Goal: Task Accomplishment & Management: Use online tool/utility

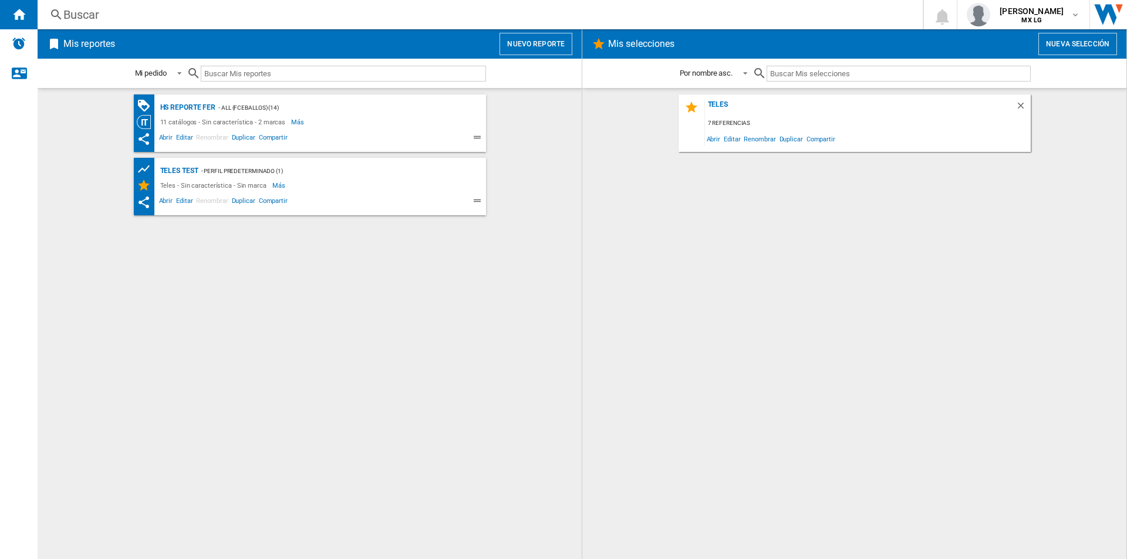
click at [357, 335] on div "HS Reporte Fer - ALL (fceballos) (14) 11 catálogos - Sin característica - 2 mar…" at bounding box center [309, 323] width 521 height 459
click at [533, 42] on button "Nuevo reporte" at bounding box center [535, 44] width 73 height 22
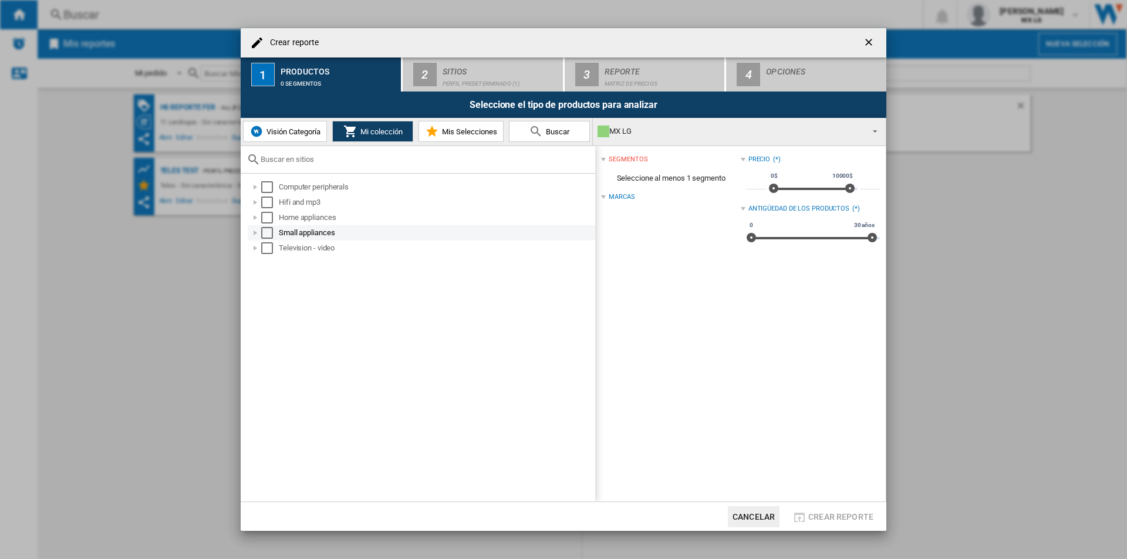
click at [256, 233] on div at bounding box center [255, 233] width 12 height 12
click at [256, 214] on div at bounding box center [255, 218] width 12 height 12
click at [259, 201] on div at bounding box center [255, 203] width 12 height 12
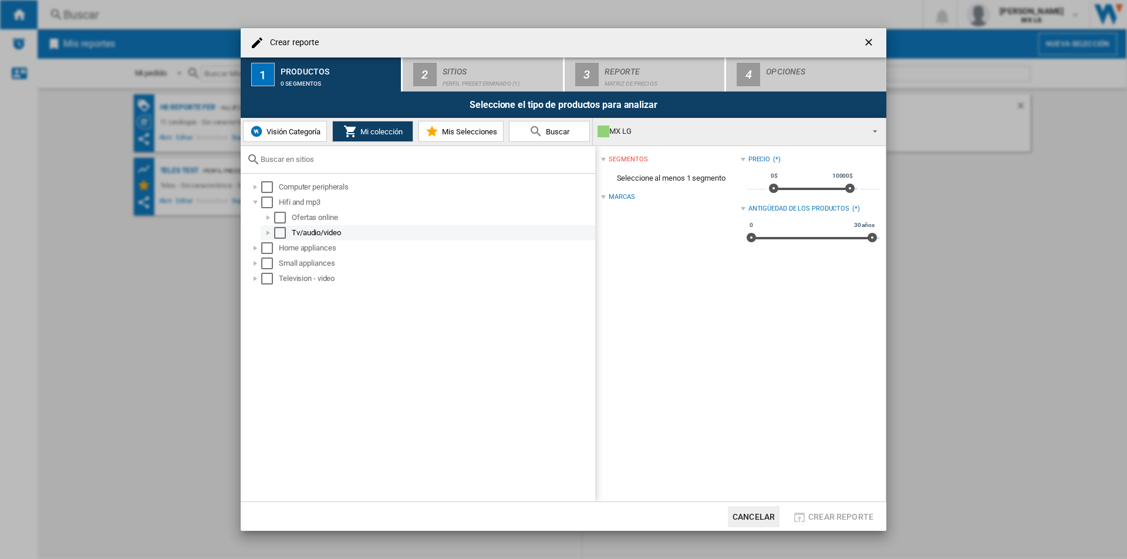
click at [280, 237] on div "Select" at bounding box center [280, 233] width 12 height 12
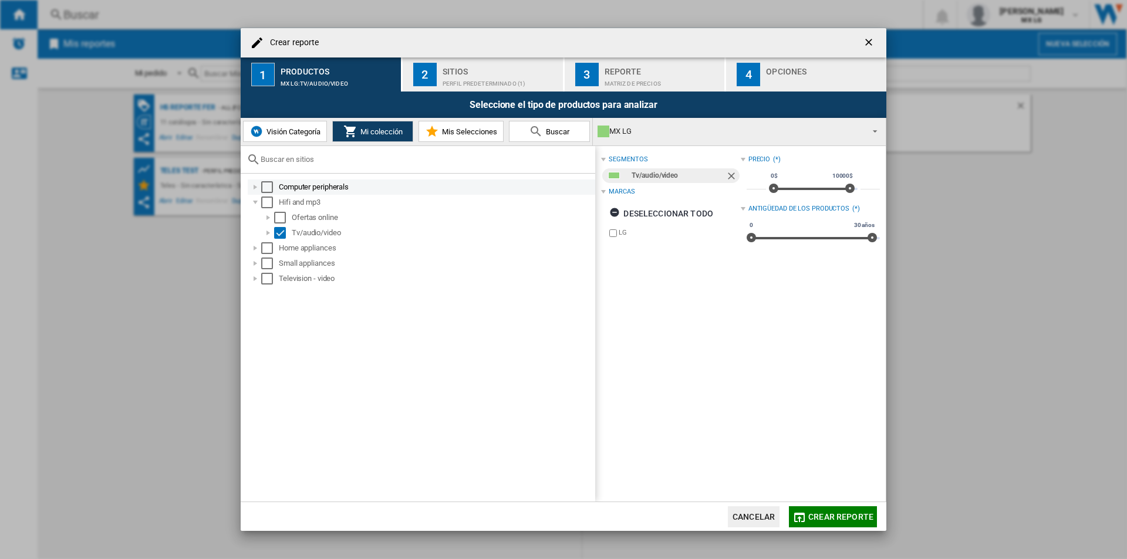
click at [256, 185] on div at bounding box center [255, 187] width 12 height 12
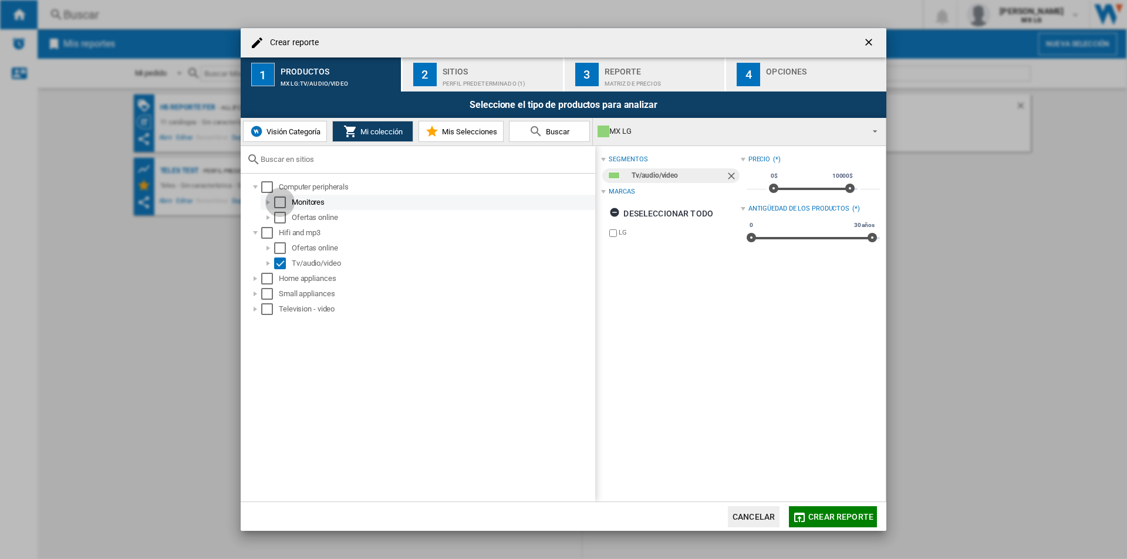
click at [280, 202] on div "Select" at bounding box center [280, 203] width 12 height 12
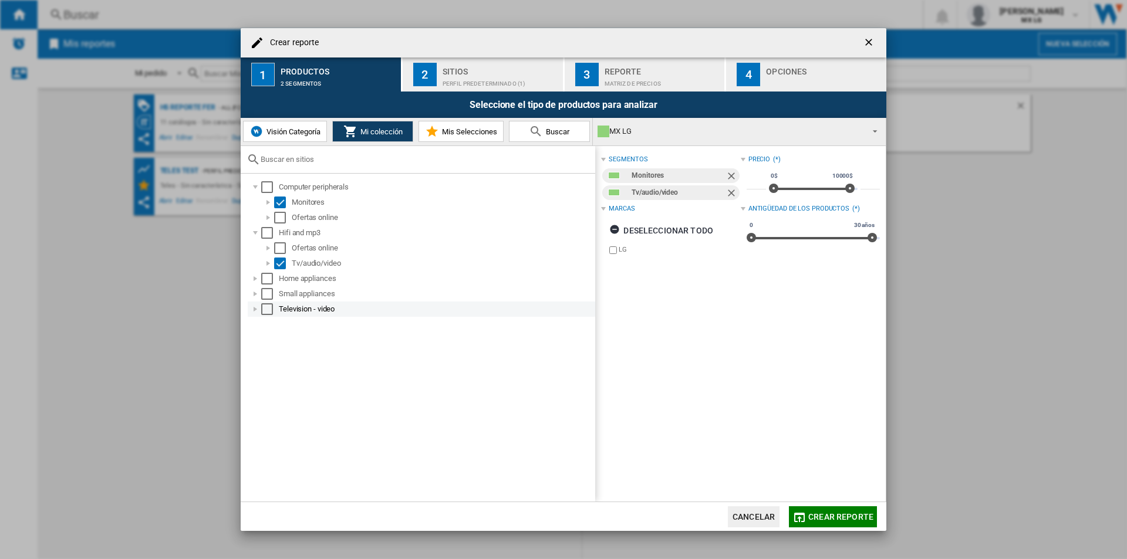
click at [258, 308] on div at bounding box center [255, 309] width 12 height 12
click at [268, 324] on div at bounding box center [268, 325] width 12 height 12
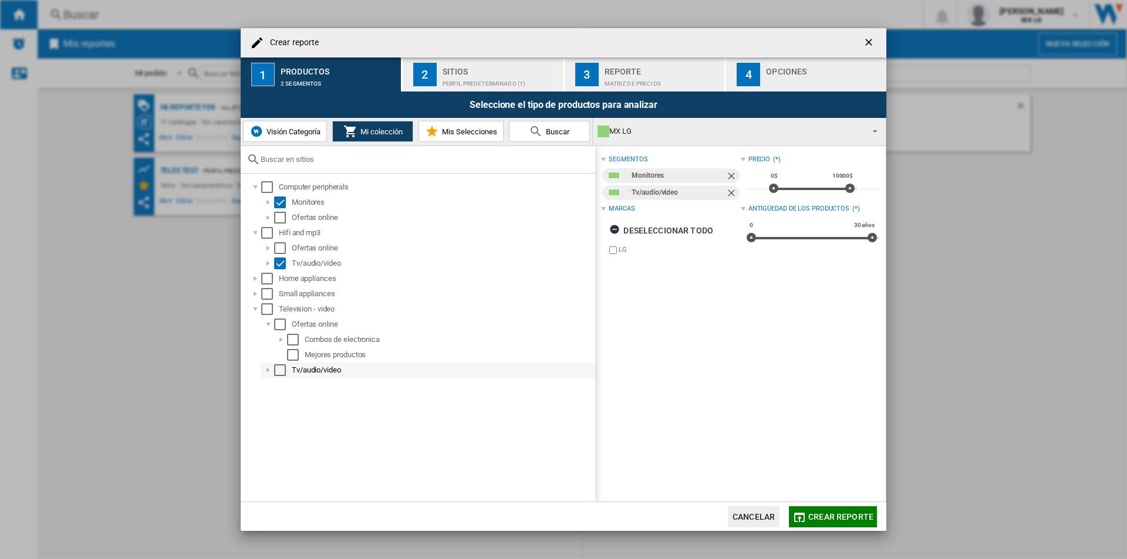
click at [268, 367] on div at bounding box center [268, 370] width 12 height 12
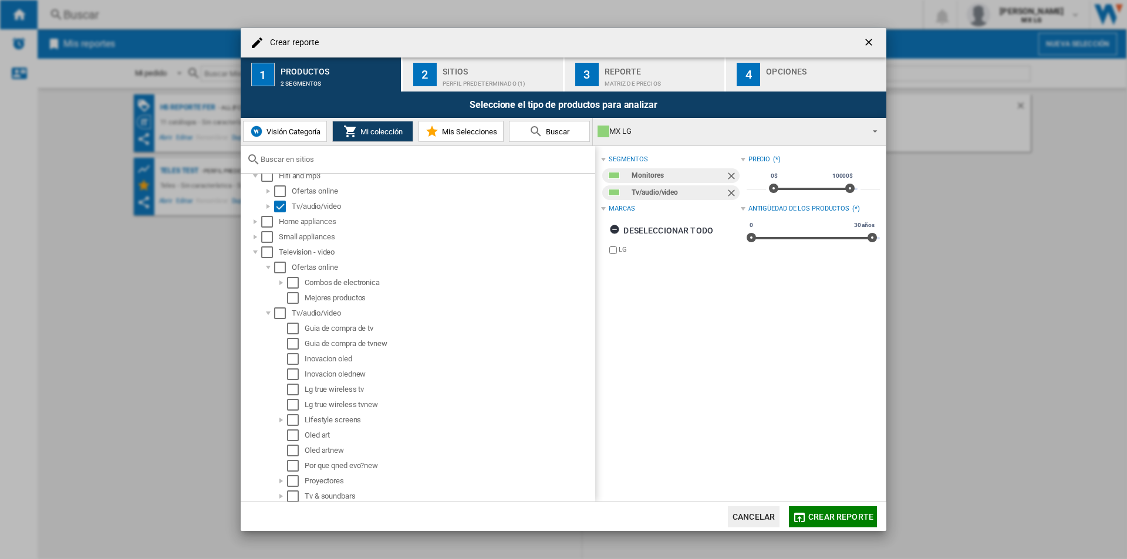
scroll to position [89, 0]
click at [268, 278] on div at bounding box center [268, 281] width 12 height 12
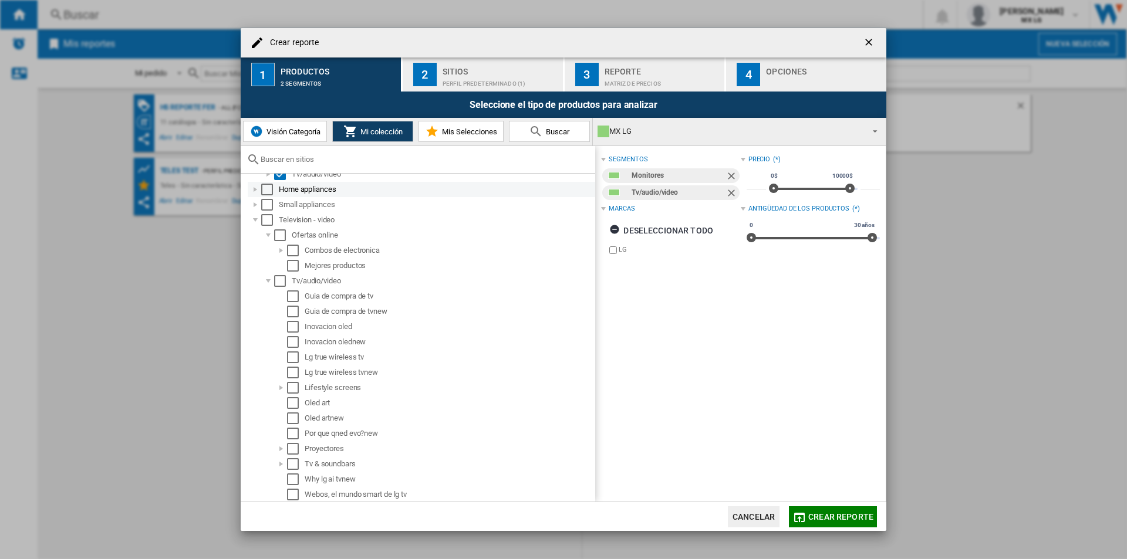
scroll to position [0, 0]
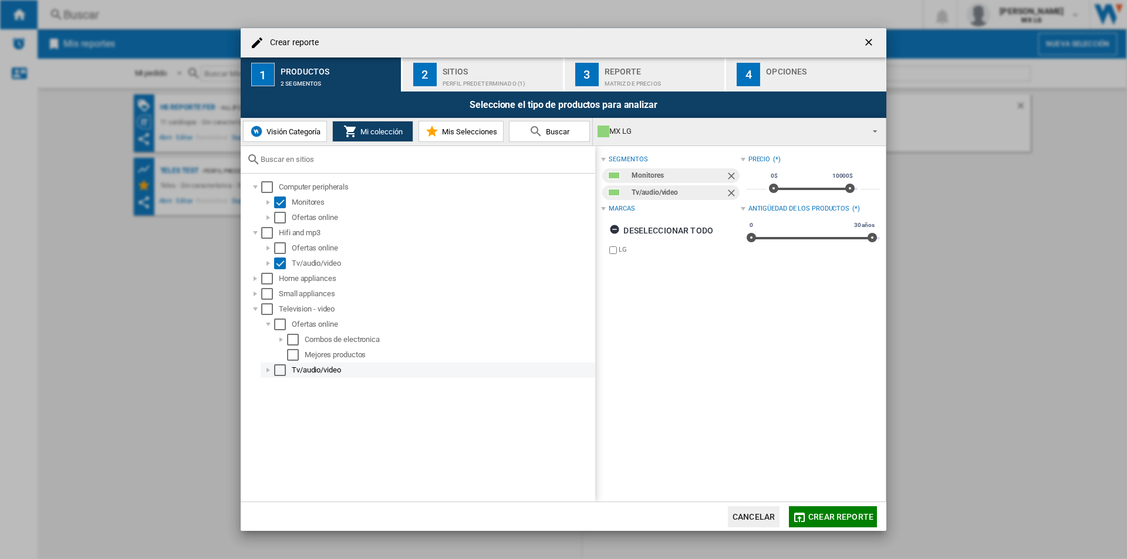
click at [283, 366] on div "Select" at bounding box center [280, 370] width 12 height 12
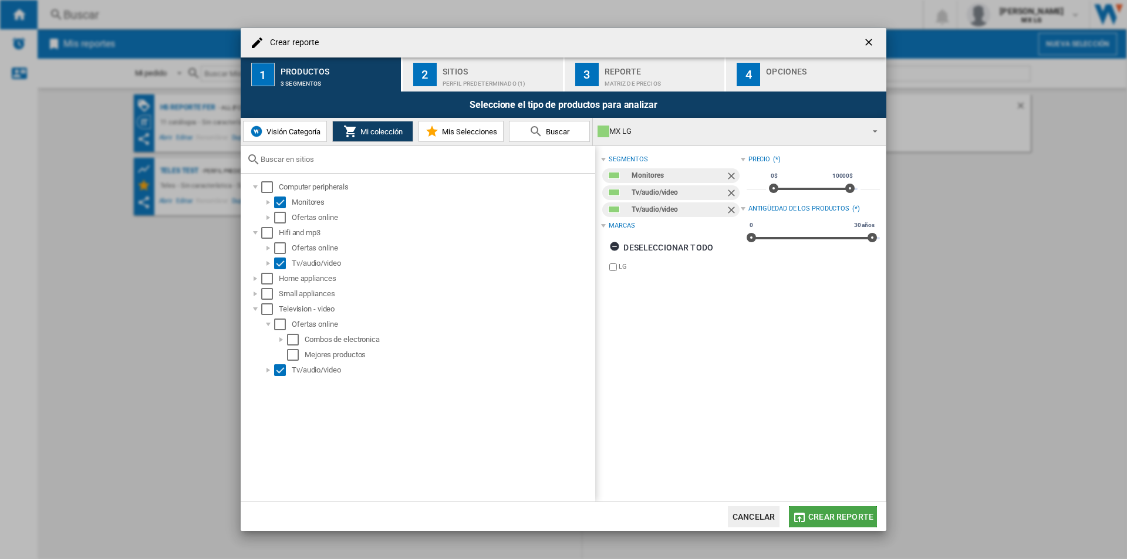
click at [839, 522] on button "Crear reporte" at bounding box center [833, 517] width 88 height 21
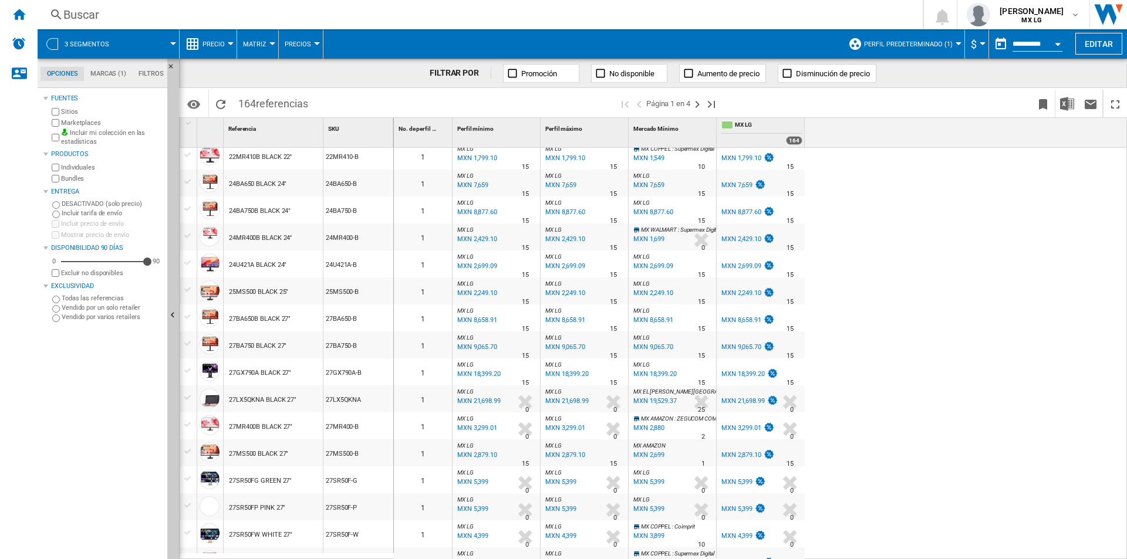
scroll to position [97, 0]
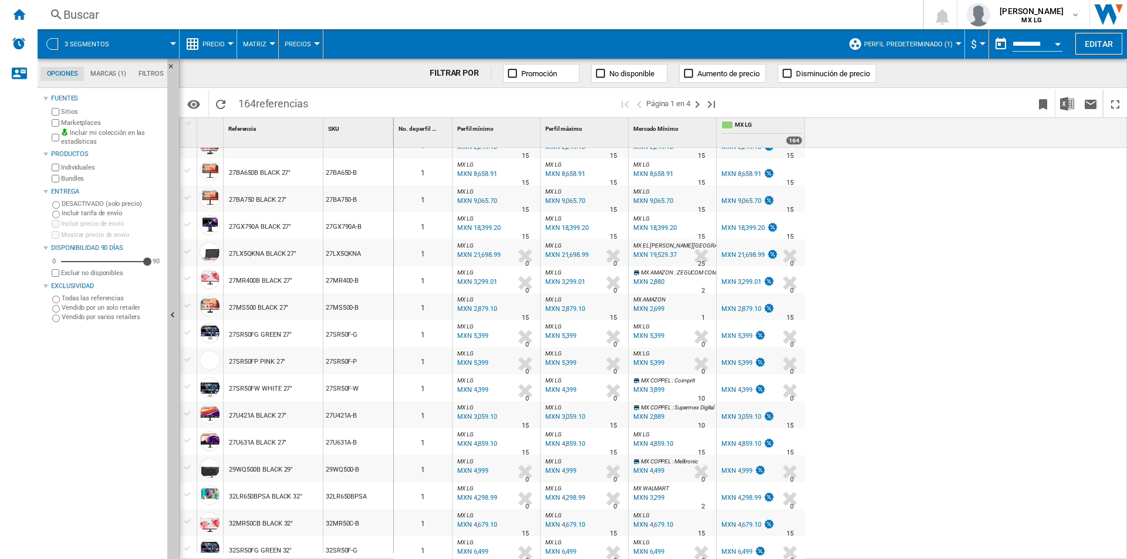
click at [639, 497] on div "MXN 3,299" at bounding box center [648, 498] width 33 height 12
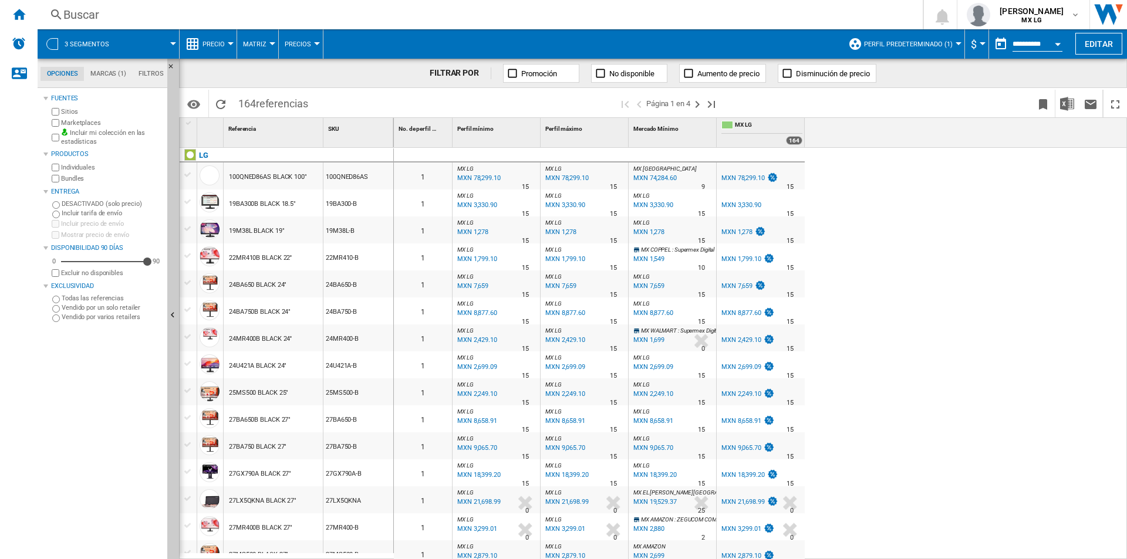
drag, startPoint x: 370, startPoint y: 177, endPoint x: 323, endPoint y: 175, distance: 46.4
click at [323, 175] on div "100QNED86AS" at bounding box center [358, 176] width 70 height 27
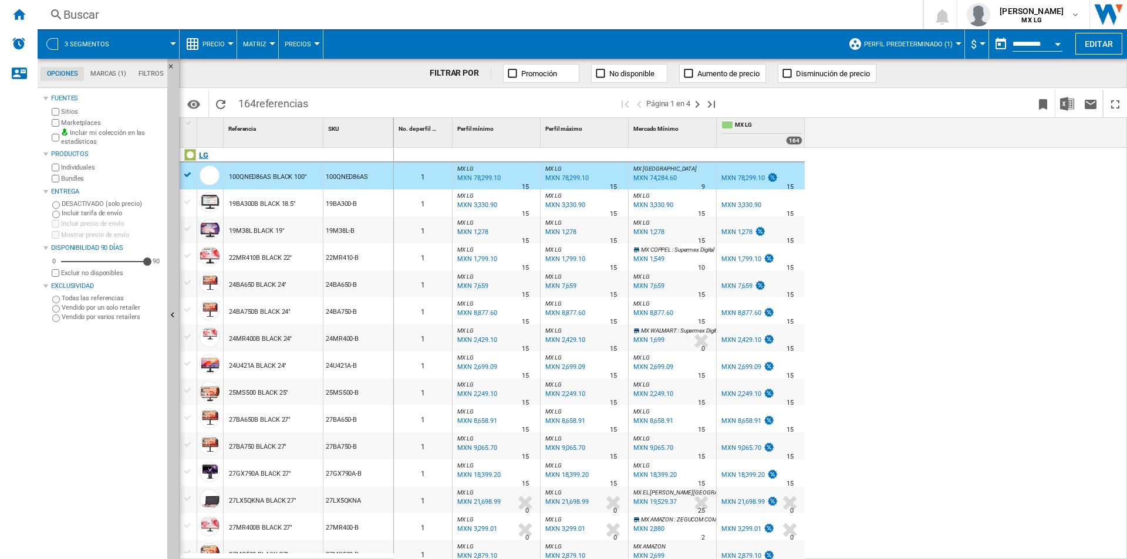
click at [183, 174] on div "LG" at bounding box center [289, 161] width 214 height 27
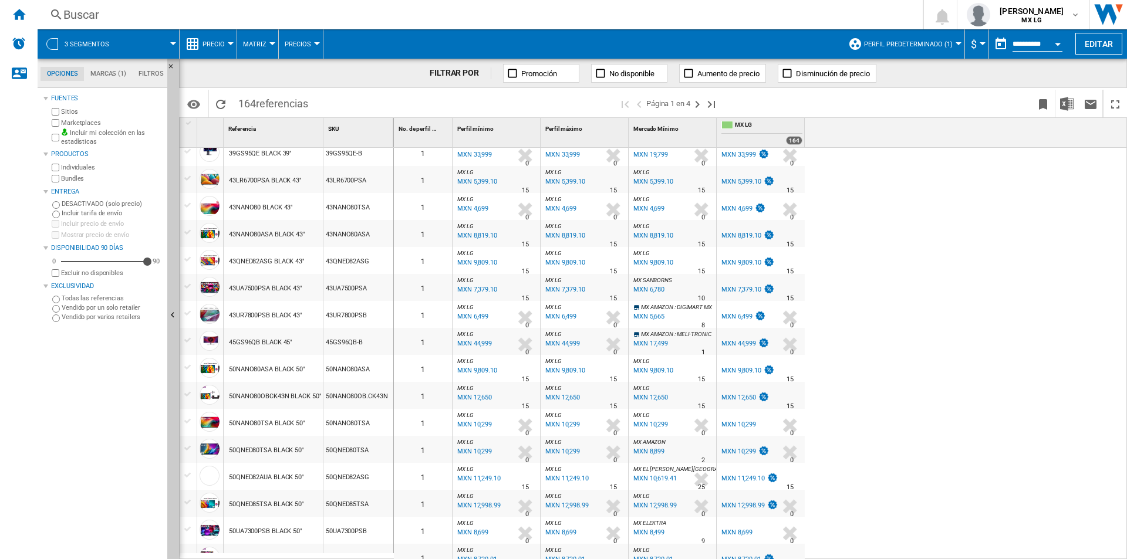
scroll to position [751, 0]
drag, startPoint x: 1123, startPoint y: 434, endPoint x: 249, endPoint y: 198, distance: 905.1
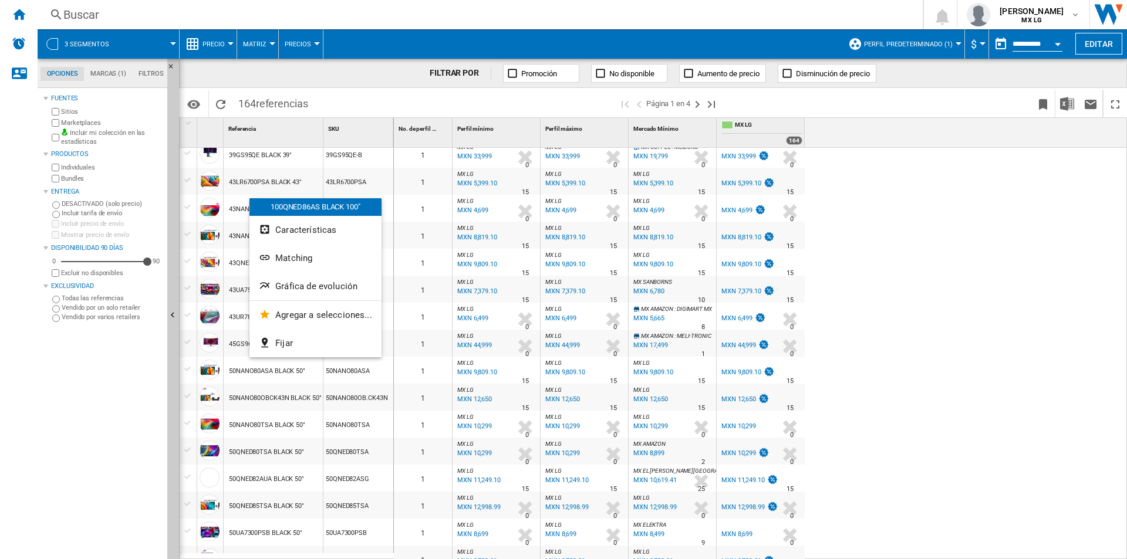
drag, startPoint x: 263, startPoint y: 262, endPoint x: 1039, endPoint y: 434, distance: 795.4
click at [1039, 435] on div at bounding box center [563, 279] width 1127 height 559
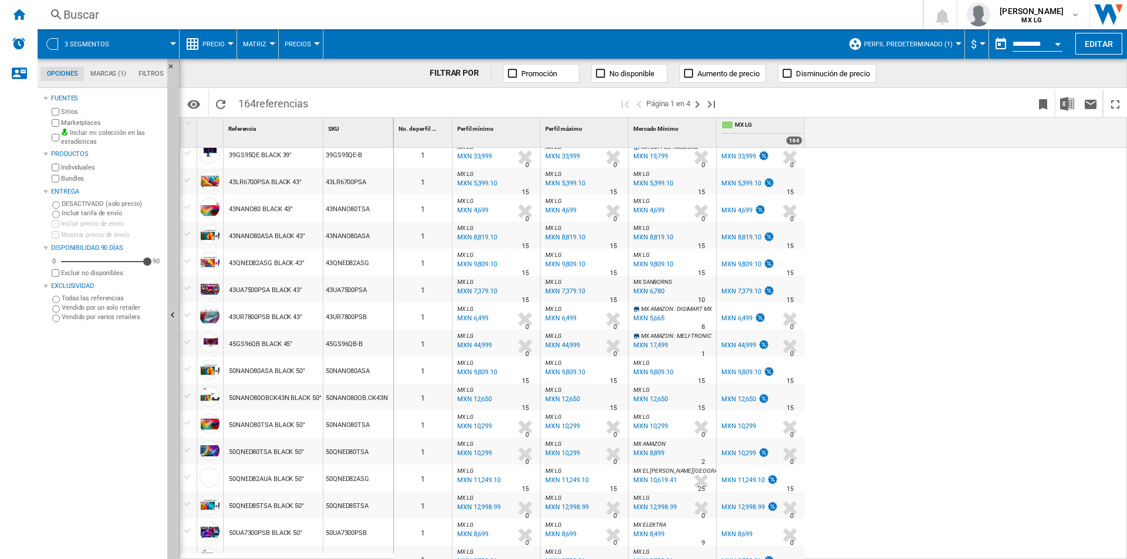
click at [281, 245] on div "43NANO80ASA BLACK 43"" at bounding box center [267, 236] width 76 height 27
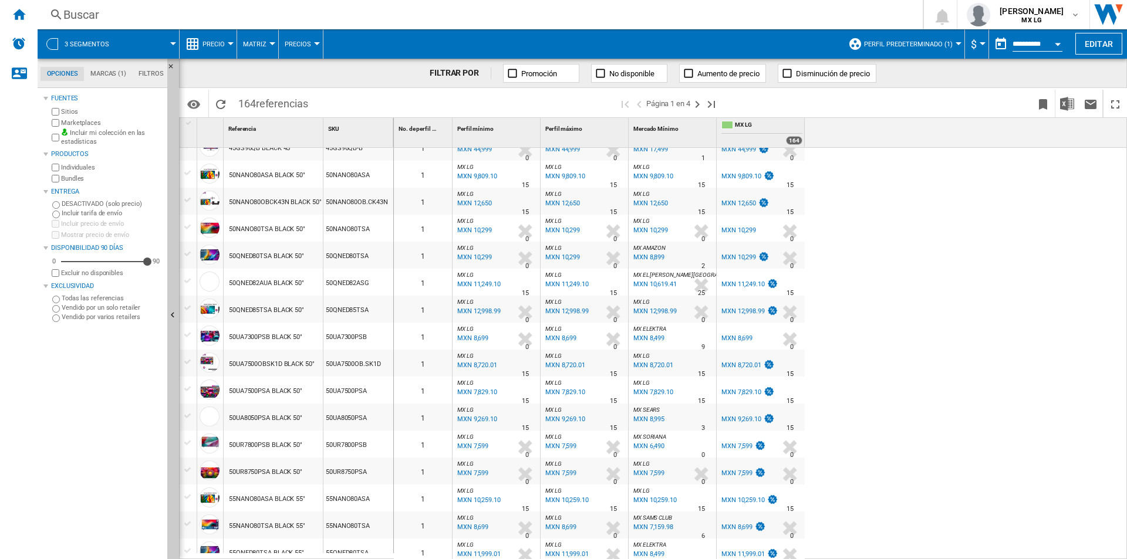
scroll to position [953, 0]
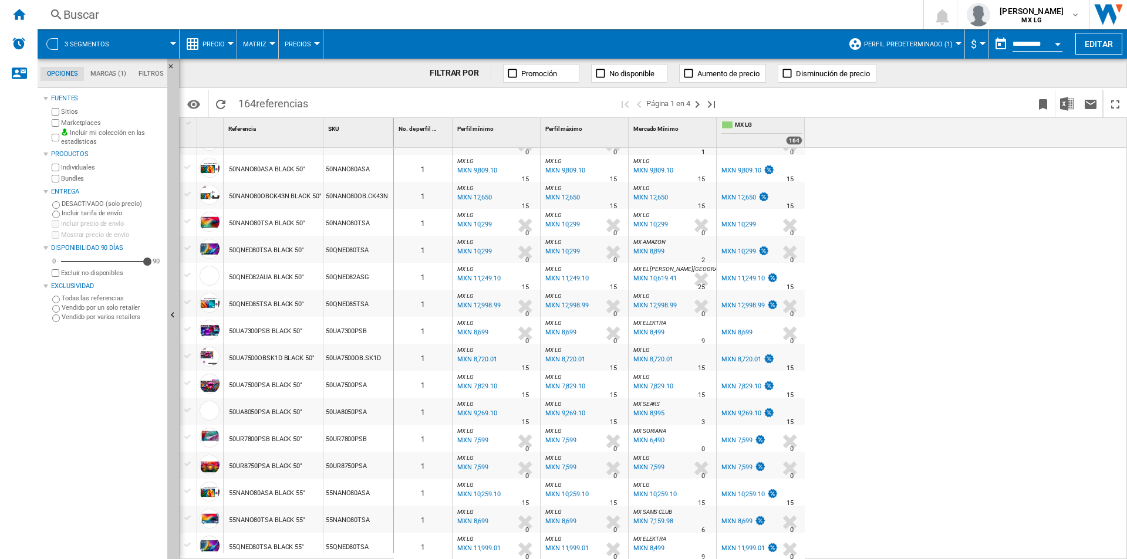
click at [1075, 368] on div "0 1 MX LG : MX LG 0.0 % MXN 78,299.10 % N/A 15 MX LG : MX LG MX LG : MX LG 0.0 …" at bounding box center [761, 354] width 734 height 412
click at [699, 106] on ng-md-icon "Página siguiente" at bounding box center [697, 104] width 14 height 14
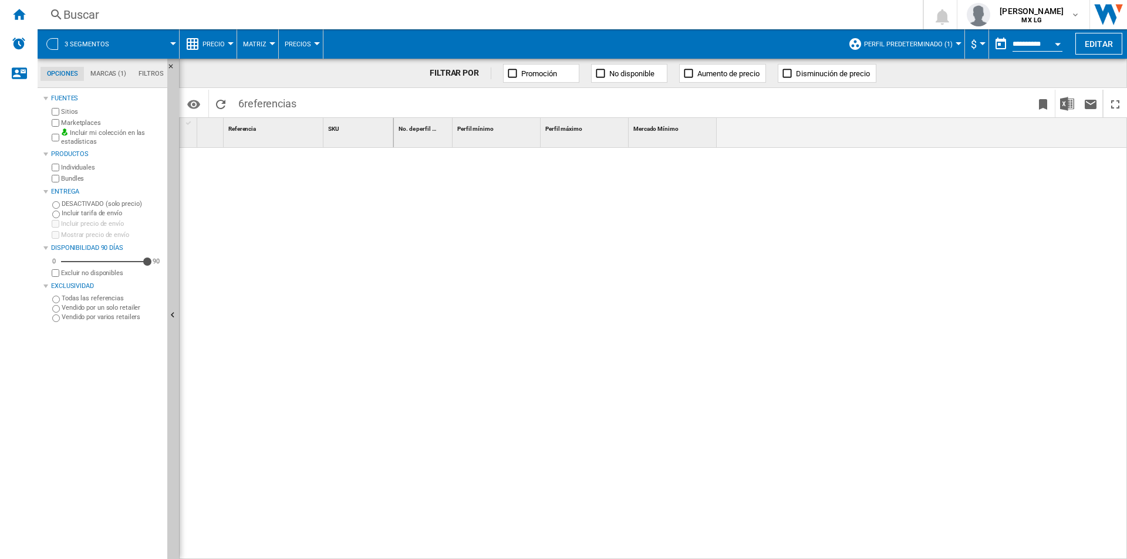
click at [686, 521] on div at bounding box center [761, 354] width 734 height 412
click at [714, 304] on div at bounding box center [761, 354] width 734 height 412
click at [556, 402] on div at bounding box center [761, 354] width 734 height 412
click at [226, 102] on ng-md-icon "Recargar" at bounding box center [221, 104] width 14 height 14
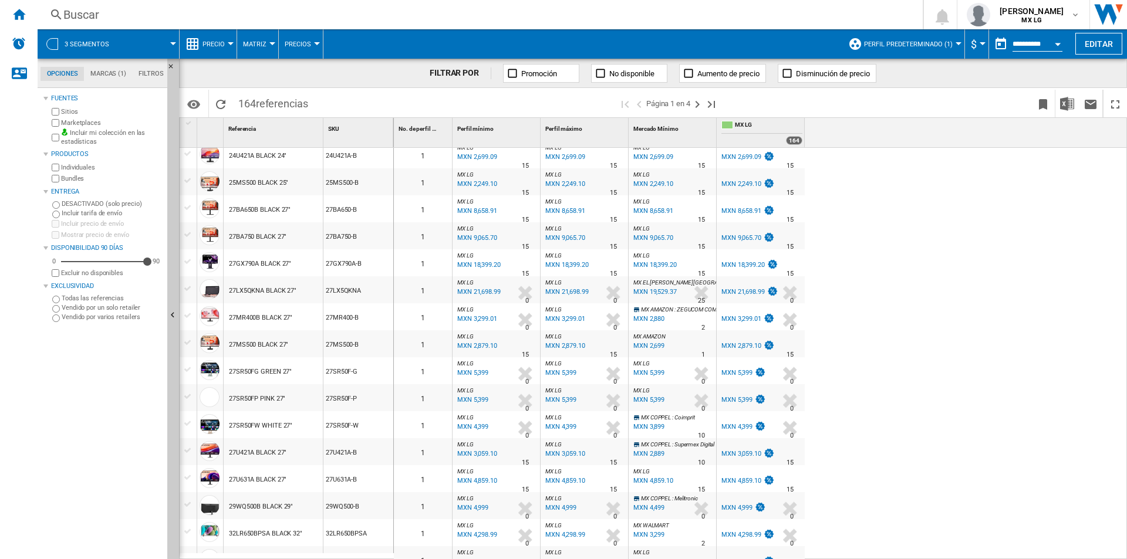
scroll to position [183, 0]
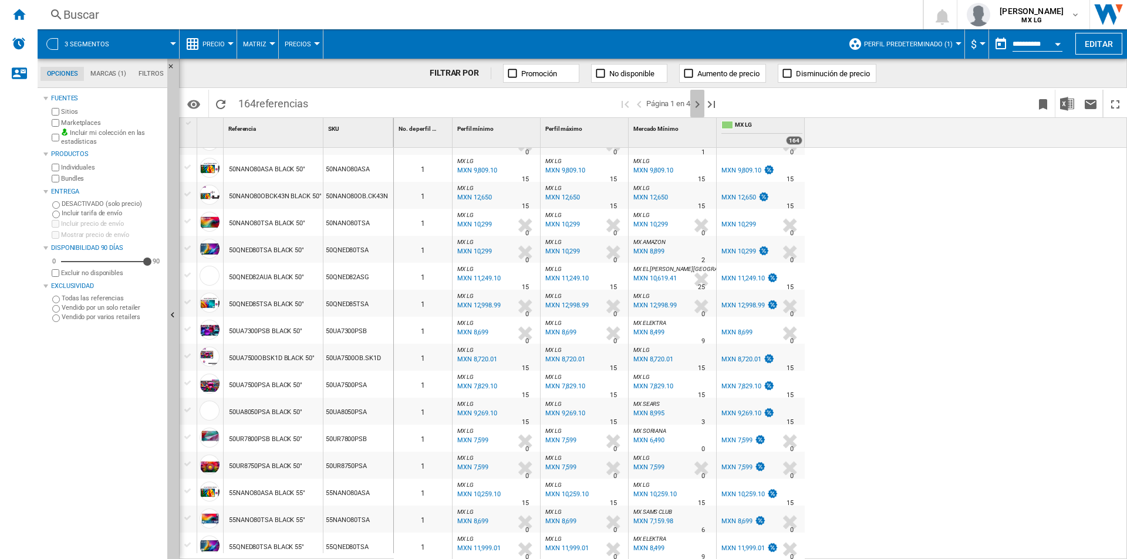
click at [694, 106] on ng-md-icon "Página siguiente" at bounding box center [697, 104] width 14 height 14
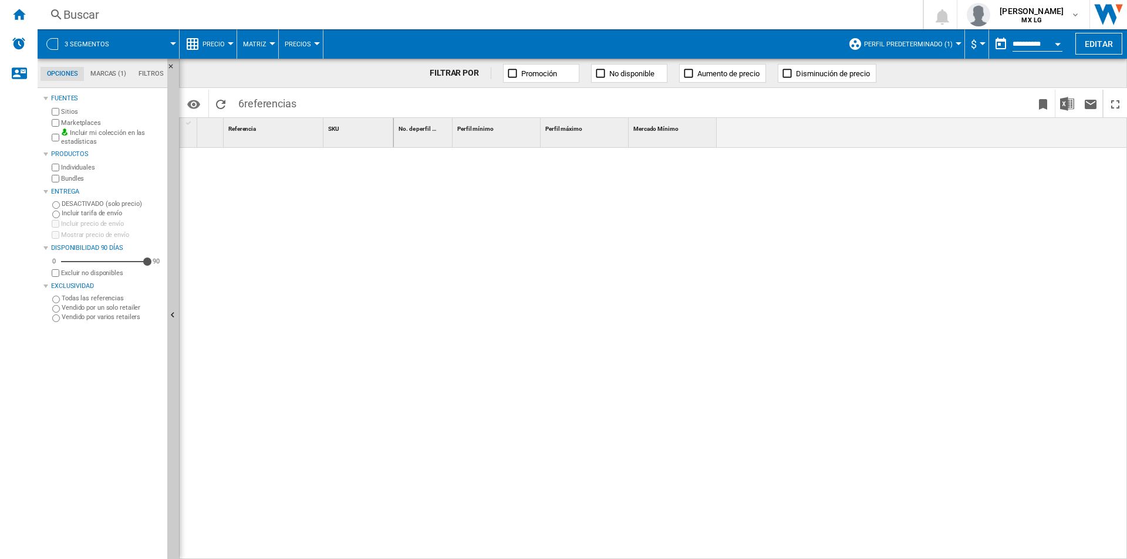
click at [732, 244] on div at bounding box center [761, 354] width 734 height 412
click at [1035, 361] on div at bounding box center [761, 354] width 734 height 412
click at [541, 347] on div at bounding box center [761, 354] width 734 height 412
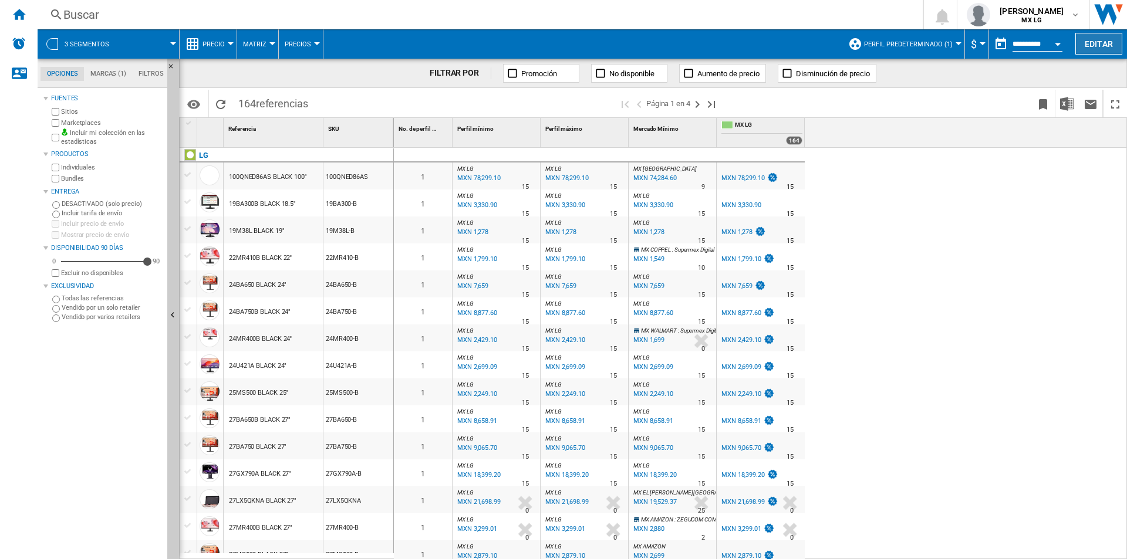
click at [1088, 38] on button "Editar" at bounding box center [1098, 44] width 47 height 22
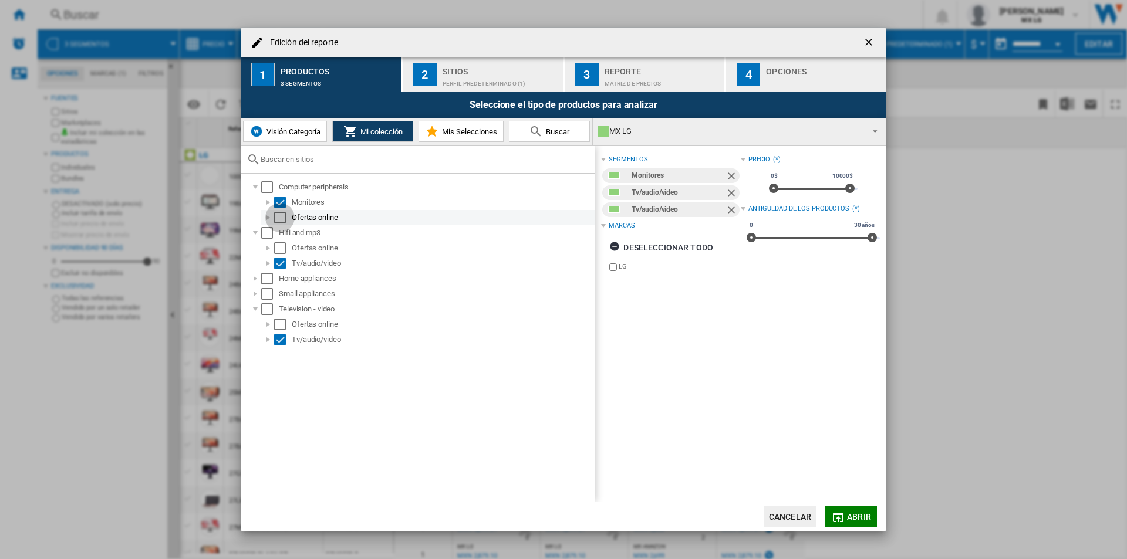
click at [283, 213] on div "Select" at bounding box center [280, 218] width 12 height 12
click at [273, 249] on div "Edición del ..." at bounding box center [268, 248] width 12 height 12
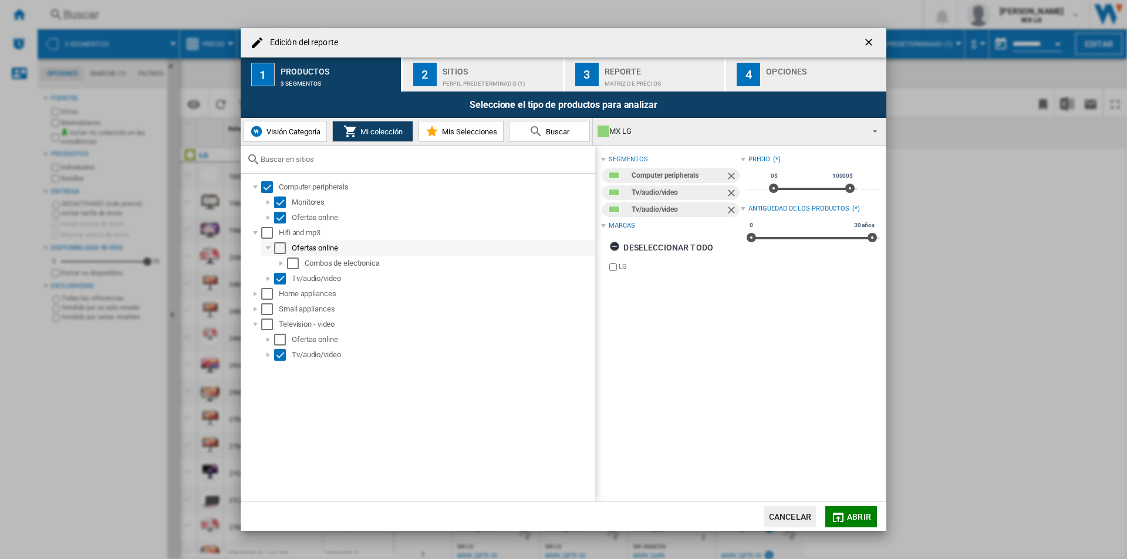
click at [281, 248] on div "Select" at bounding box center [280, 248] width 12 height 12
click at [264, 293] on div "Select" at bounding box center [267, 294] width 12 height 12
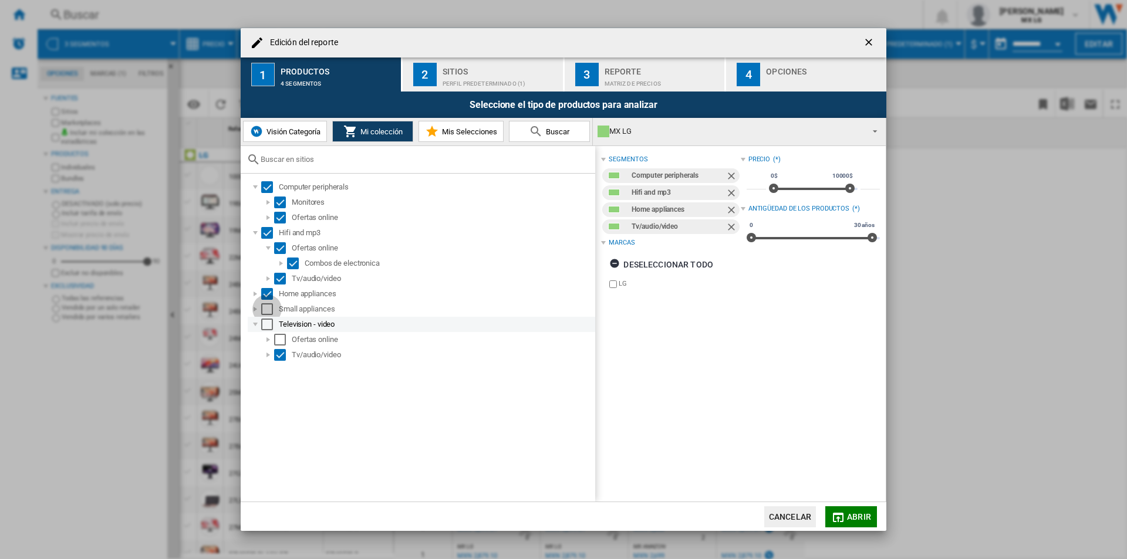
drag, startPoint x: 268, startPoint y: 309, endPoint x: 268, endPoint y: 316, distance: 7.7
click at [268, 310] on div "Select" at bounding box center [267, 309] width 12 height 12
click at [269, 325] on div "Select" at bounding box center [267, 325] width 12 height 12
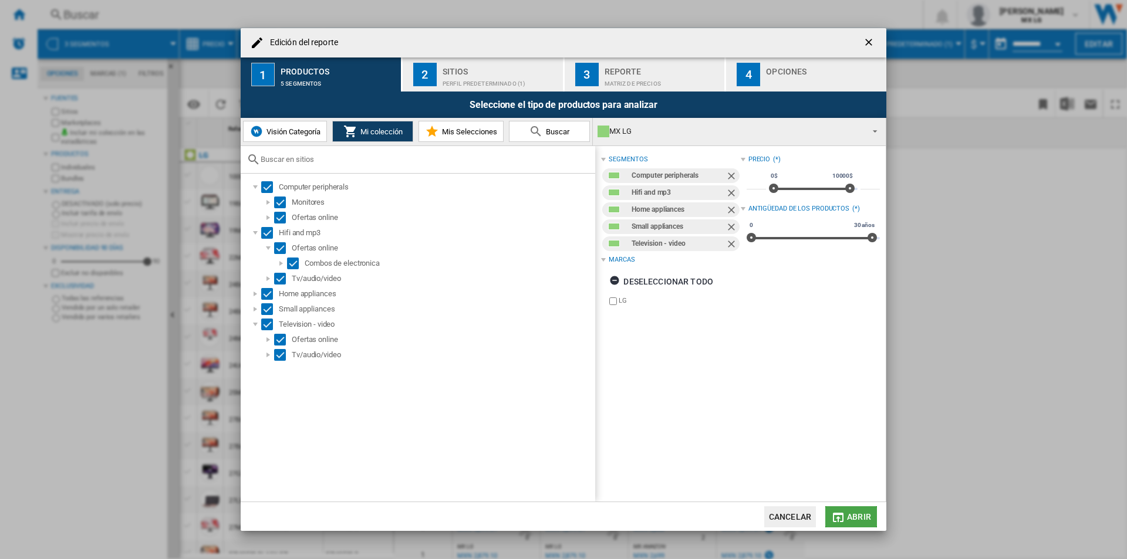
click at [865, 517] on span "Abrir" at bounding box center [859, 516] width 24 height 9
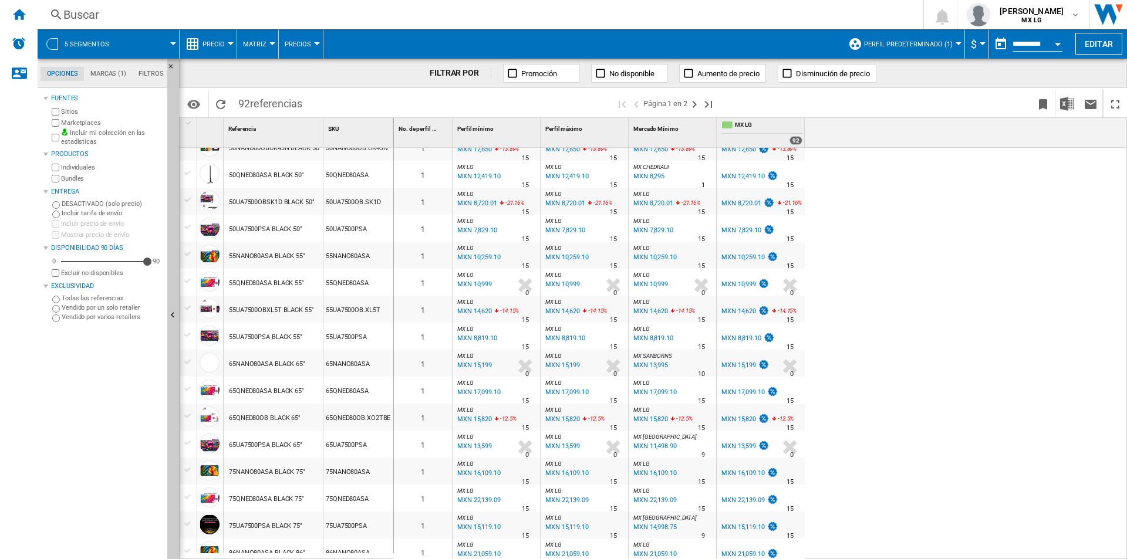
scroll to position [188, 0]
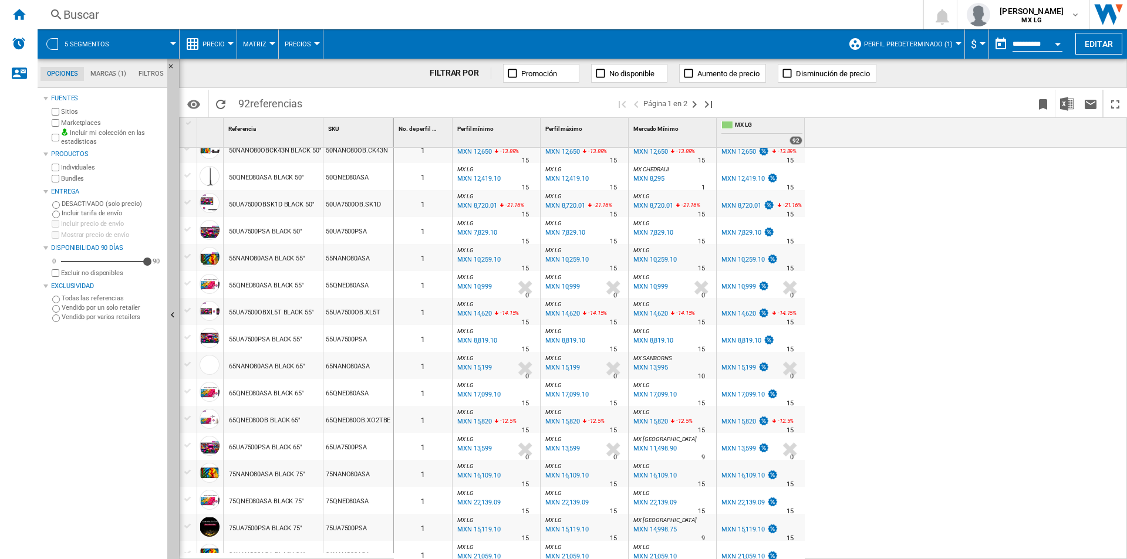
drag, startPoint x: 1117, startPoint y: 289, endPoint x: 1117, endPoint y: 321, distance: 31.7
click at [1117, 321] on div "0 1 MX LG : MX LG 0.0 % MXN 5,399 % N/A 0 MX LG : MX LG MX LG : MX LG 0.0 % MXN…" at bounding box center [761, 354] width 734 height 412
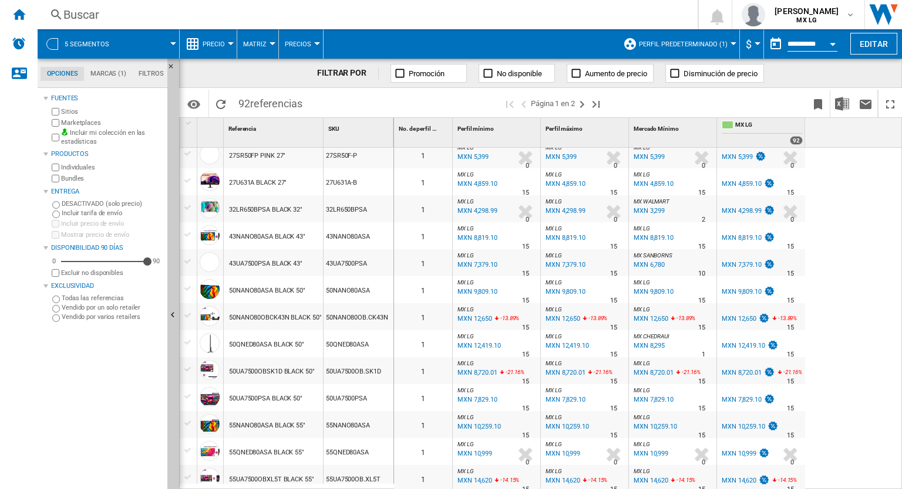
scroll to position [21, 0]
